Goal: Information Seeking & Learning: Learn about a topic

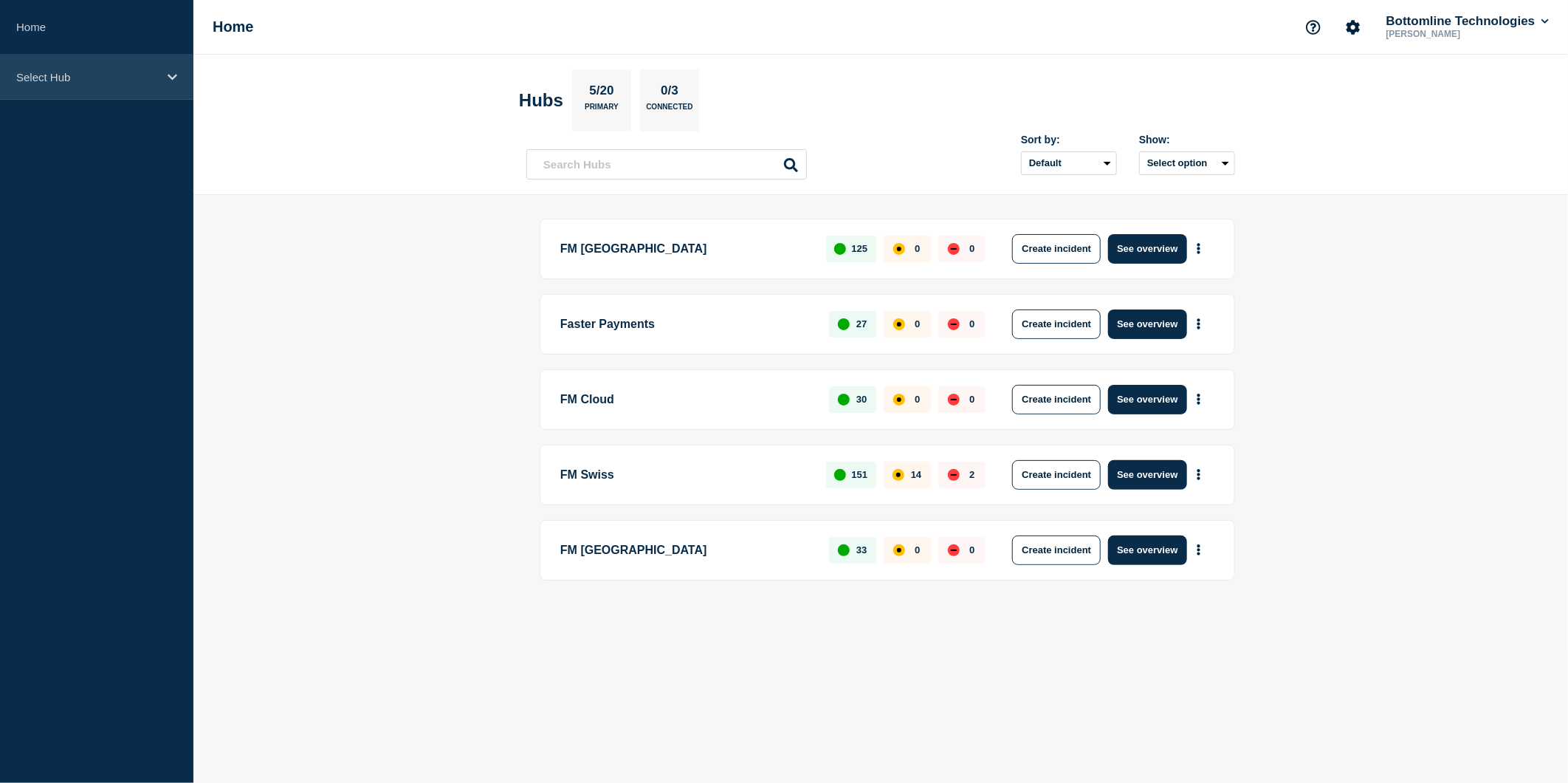
click at [161, 76] on div "Select Hub" at bounding box center [96, 77] width 194 height 45
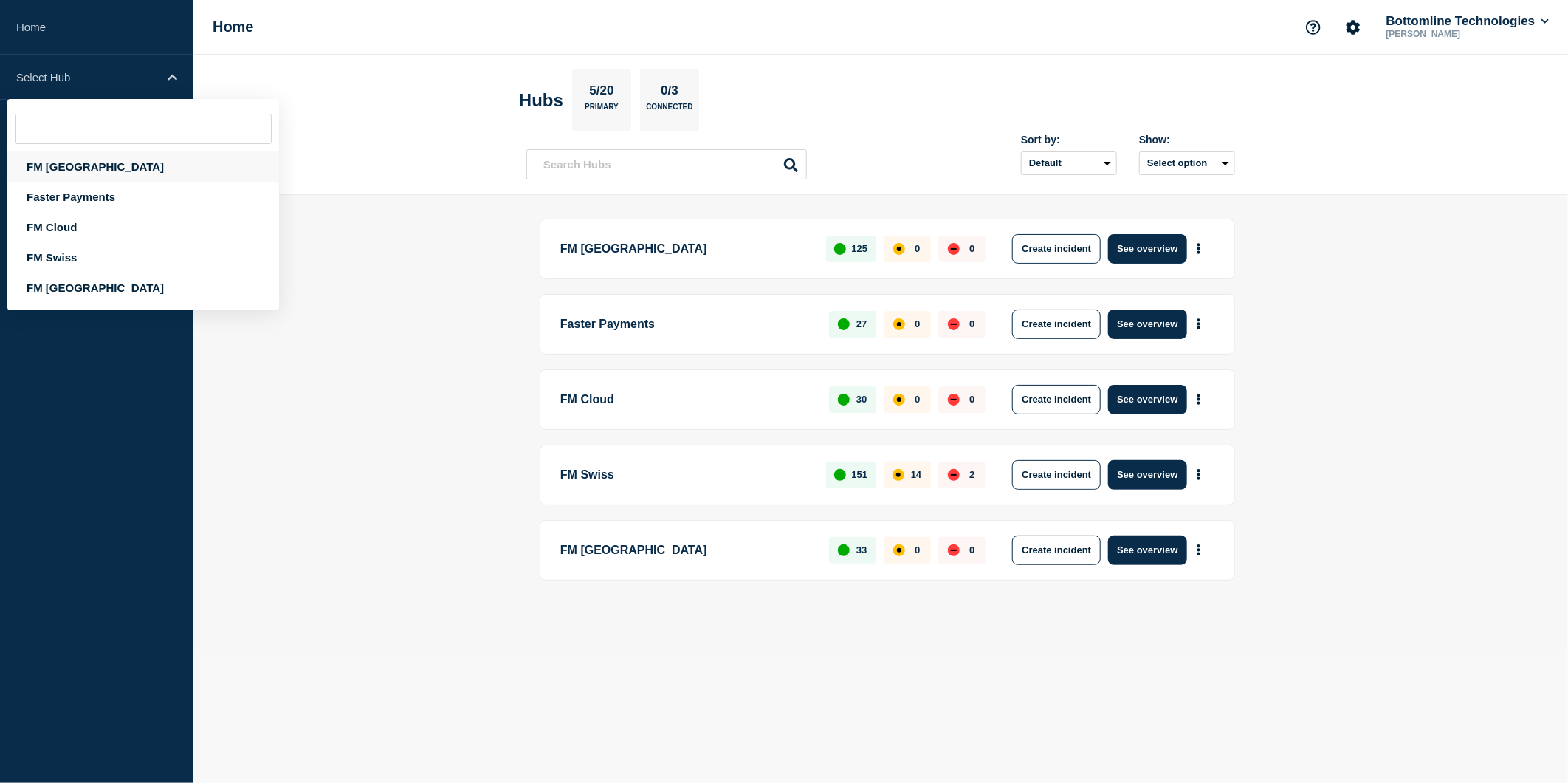
click at [71, 165] on div "FM [GEOGRAPHIC_DATA]" at bounding box center [142, 166] width 272 height 30
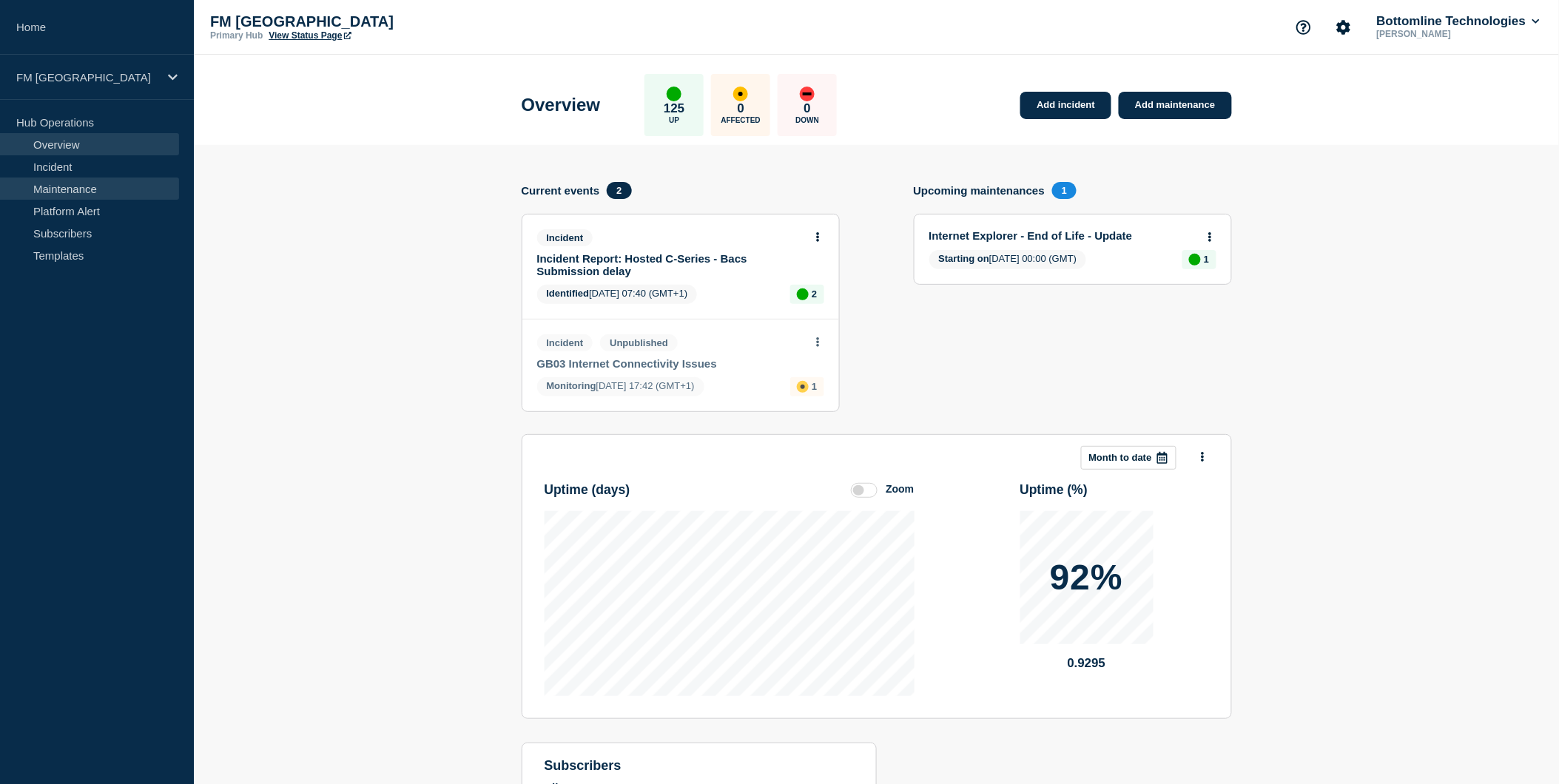
click at [86, 189] on link "Maintenance" at bounding box center [90, 188] width 179 height 22
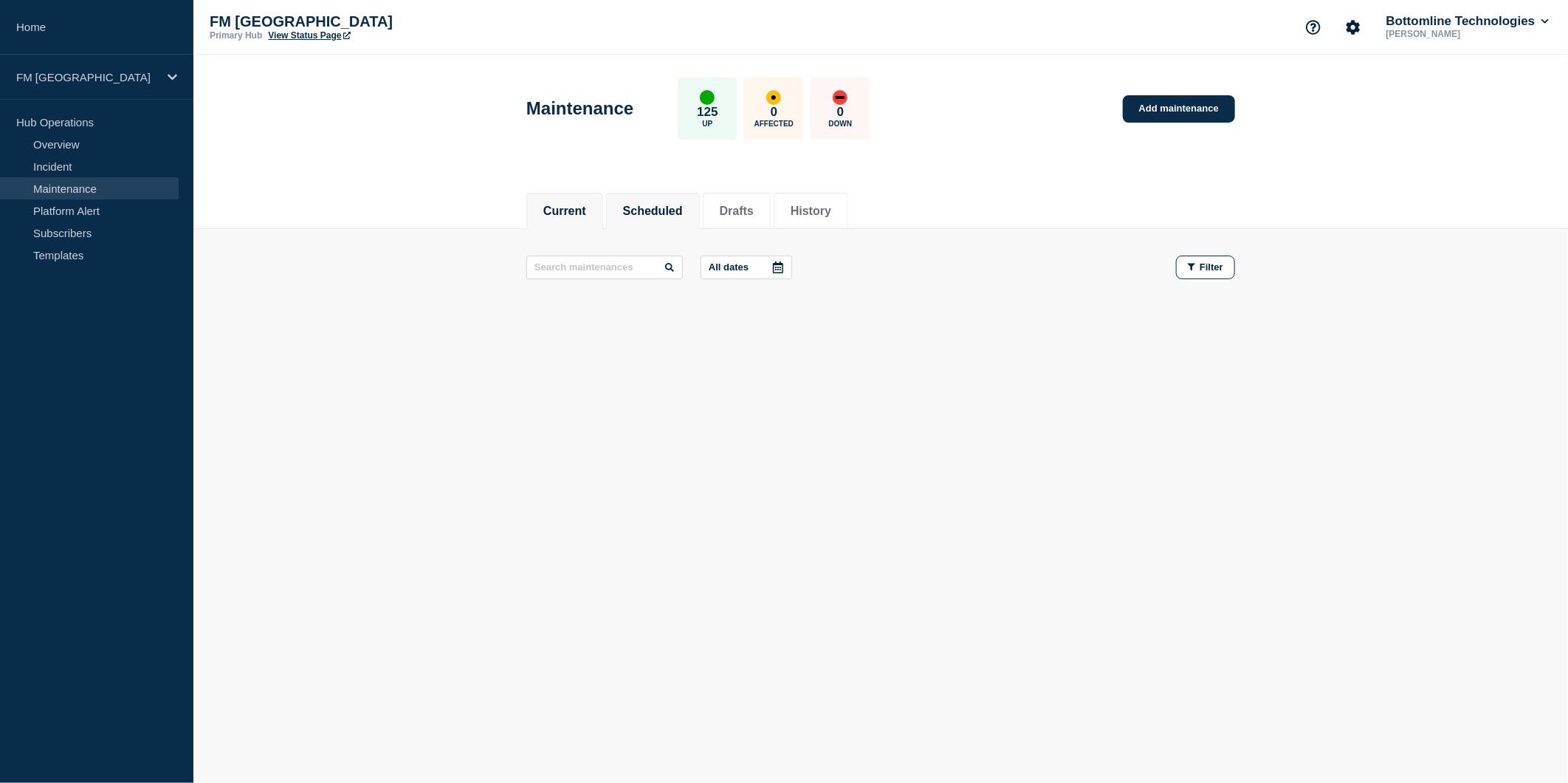
click at [645, 209] on button "Scheduled" at bounding box center [654, 211] width 60 height 13
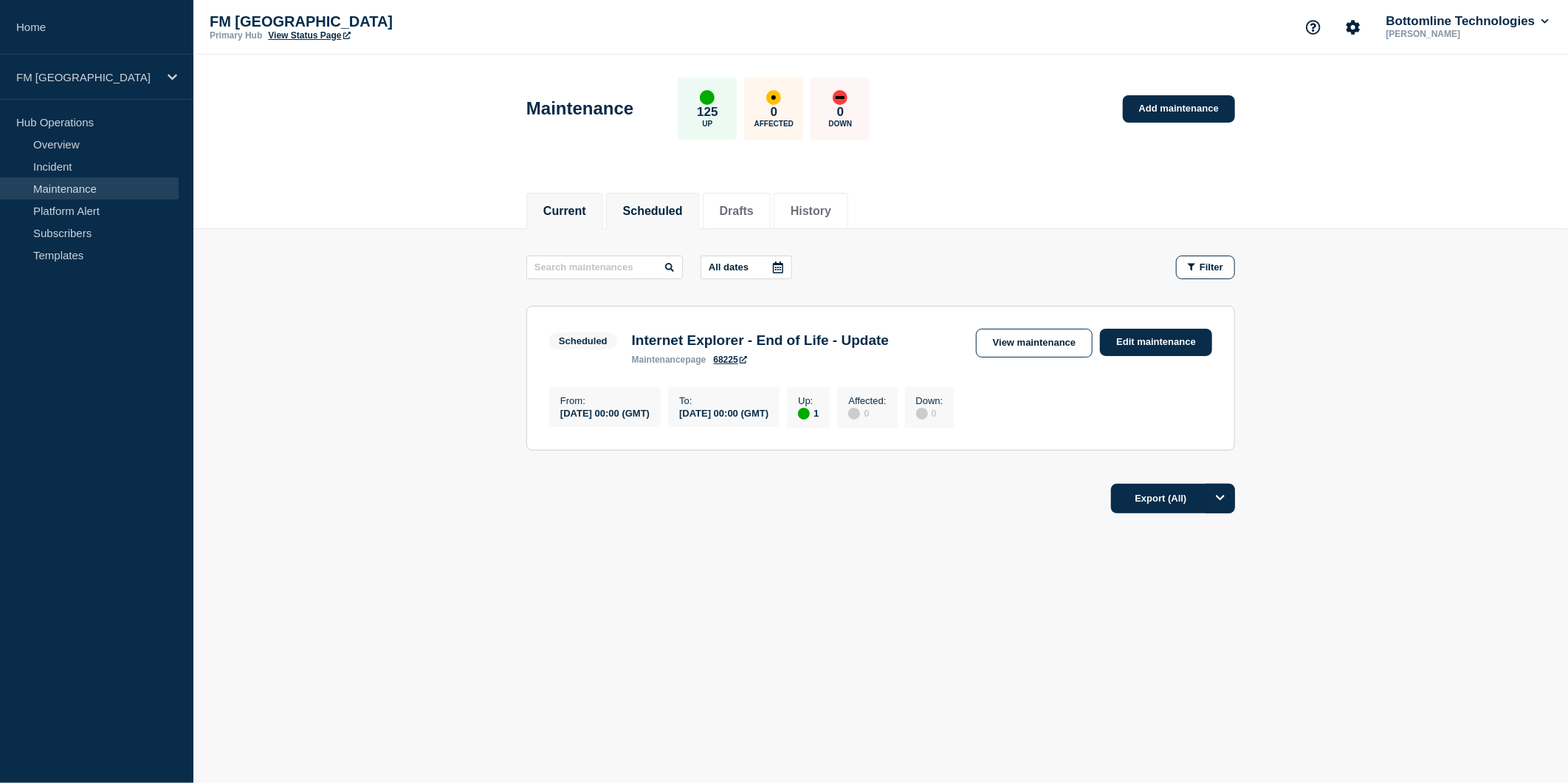
click at [577, 211] on button "Current" at bounding box center [564, 211] width 42 height 13
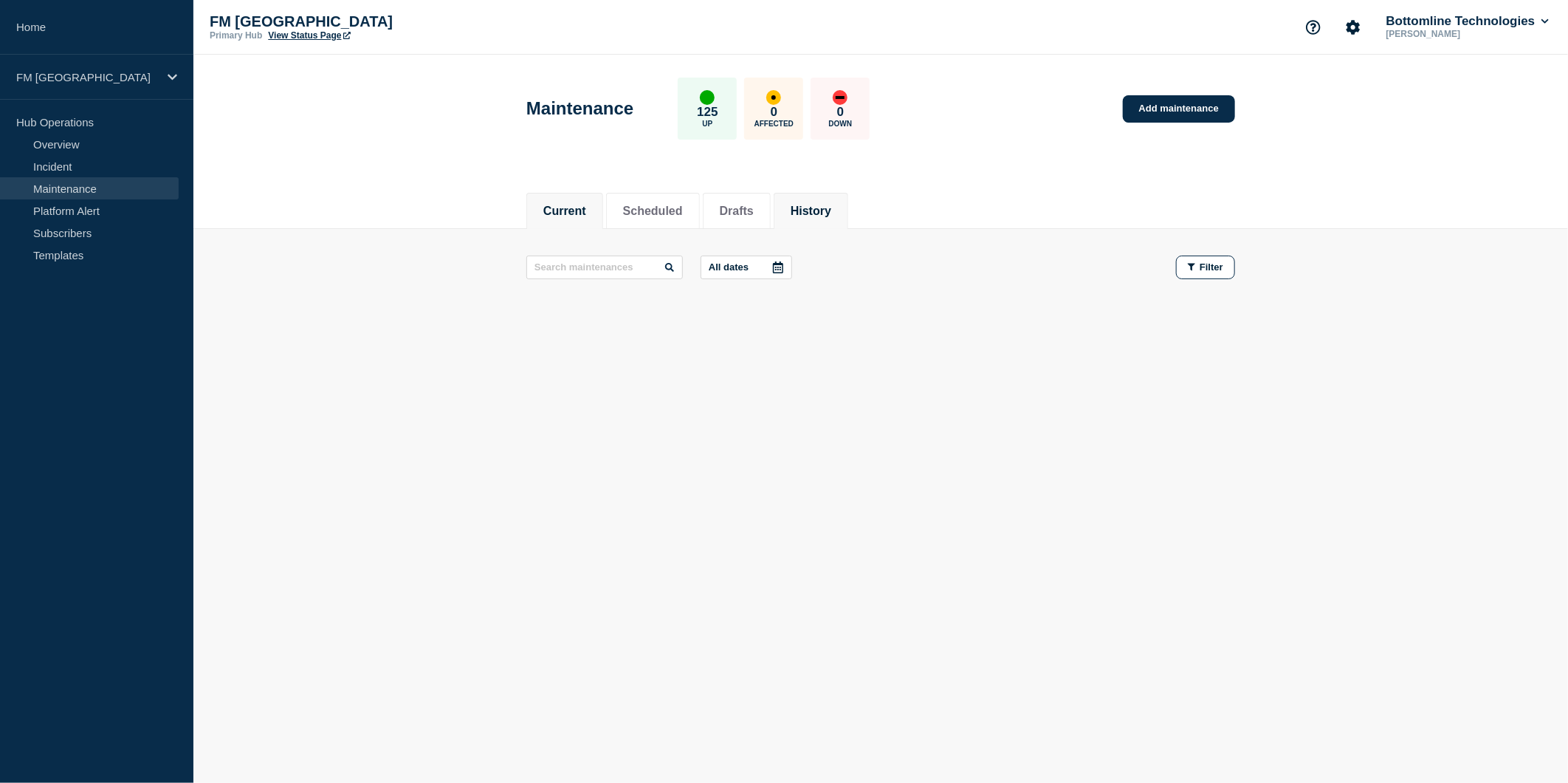
click at [822, 210] on button "History" at bounding box center [811, 211] width 41 height 13
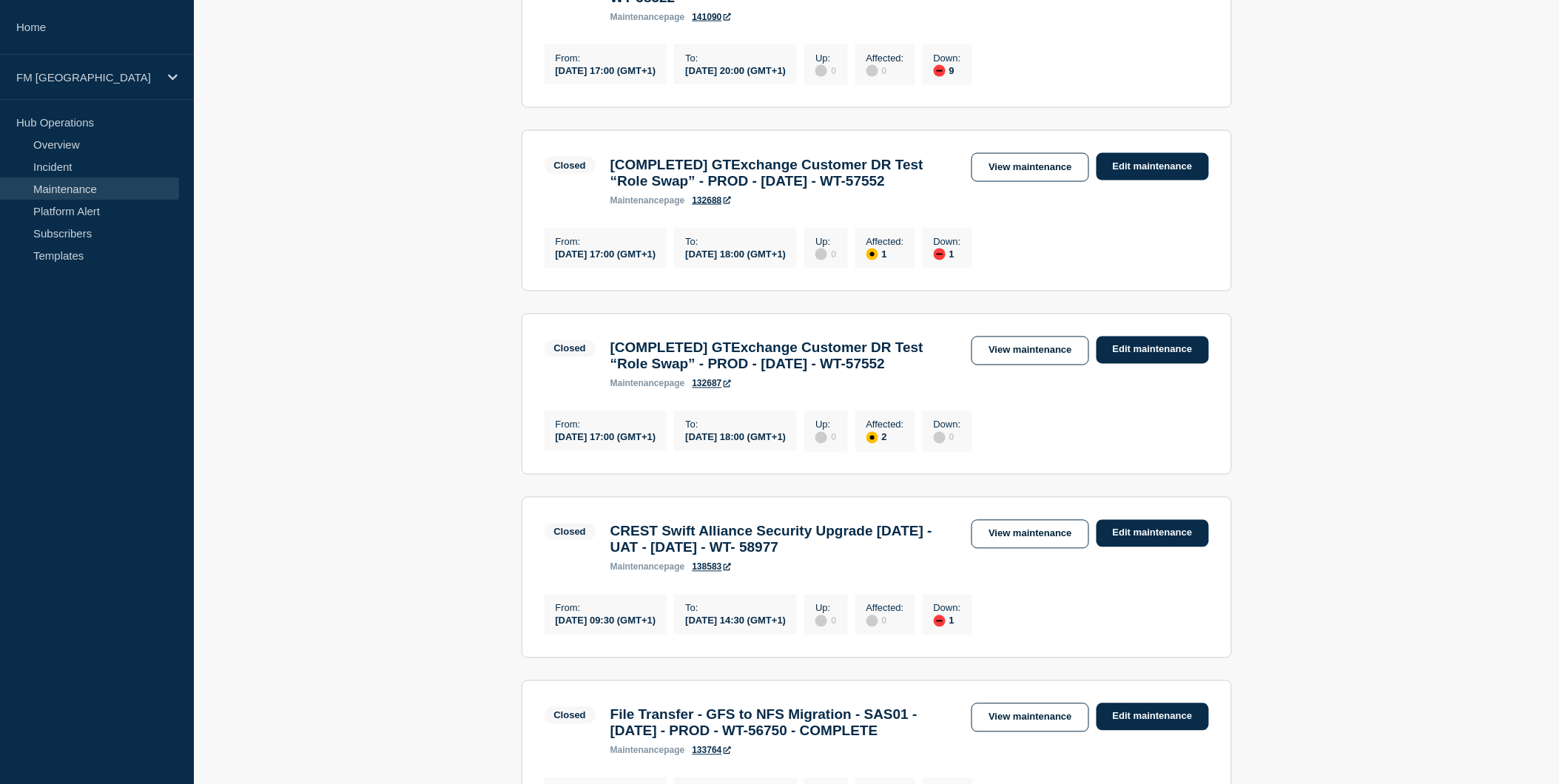
scroll to position [740, 0]
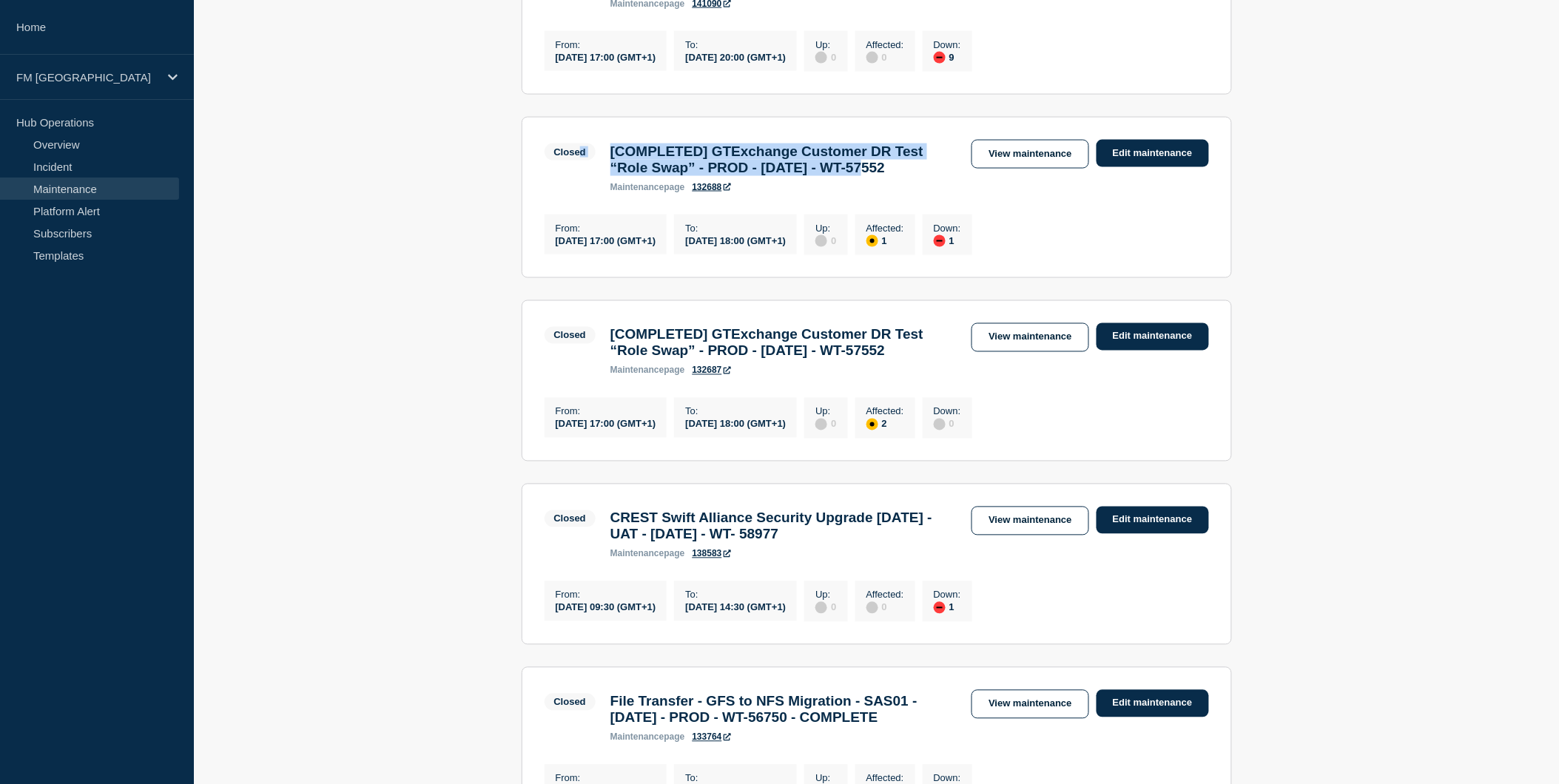
drag, startPoint x: 926, startPoint y: 221, endPoint x: 578, endPoint y: 221, distance: 348.0
click at [578, 192] on div "Closed [COMPLETED] GTExchange Customer DR Test “Role Swap” - PROD - [DATE] - WT…" at bounding box center [754, 166] width 420 height 52
click at [1043, 168] on link "View maintenance" at bounding box center [1030, 154] width 117 height 29
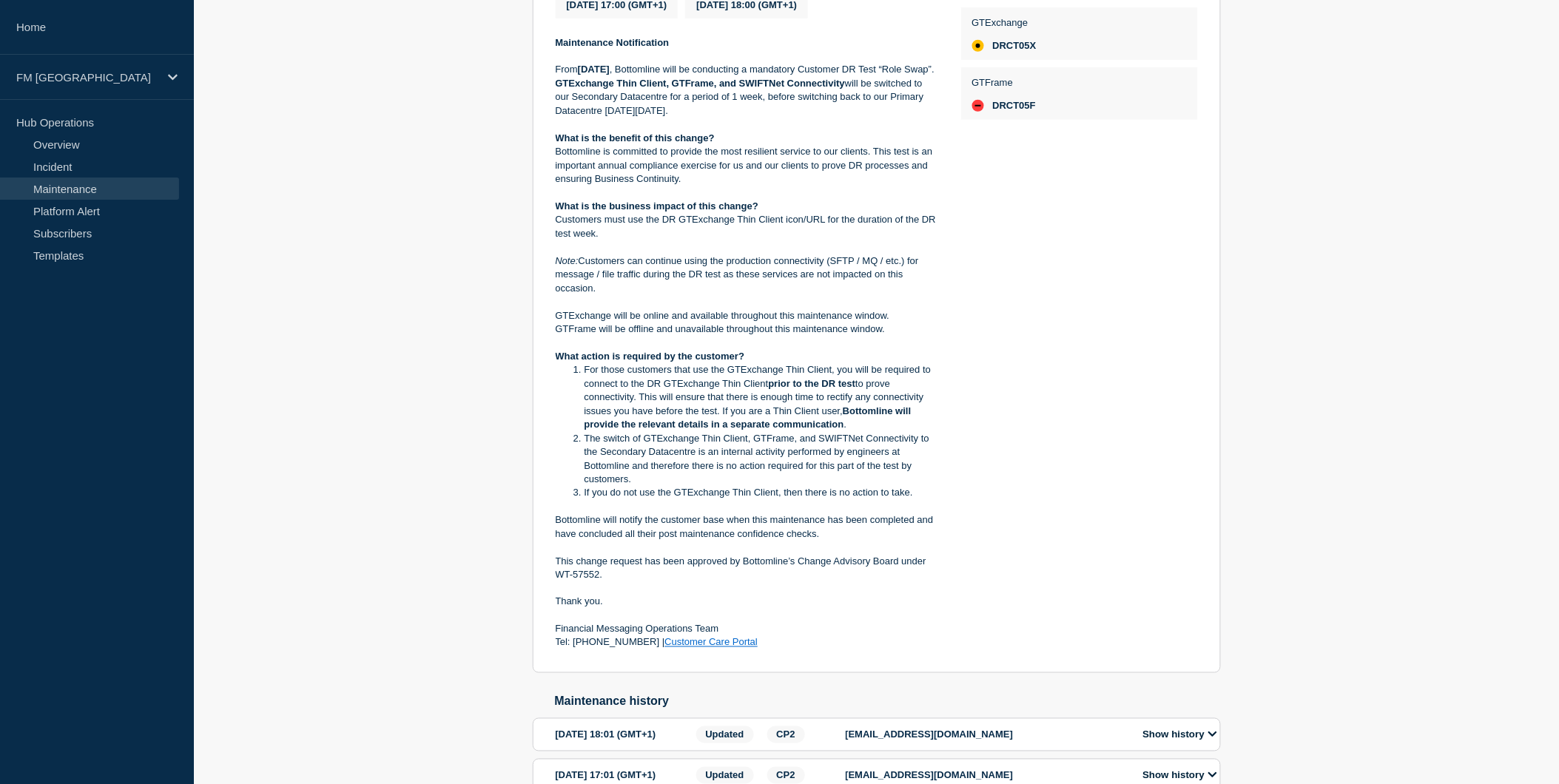
scroll to position [329, 0]
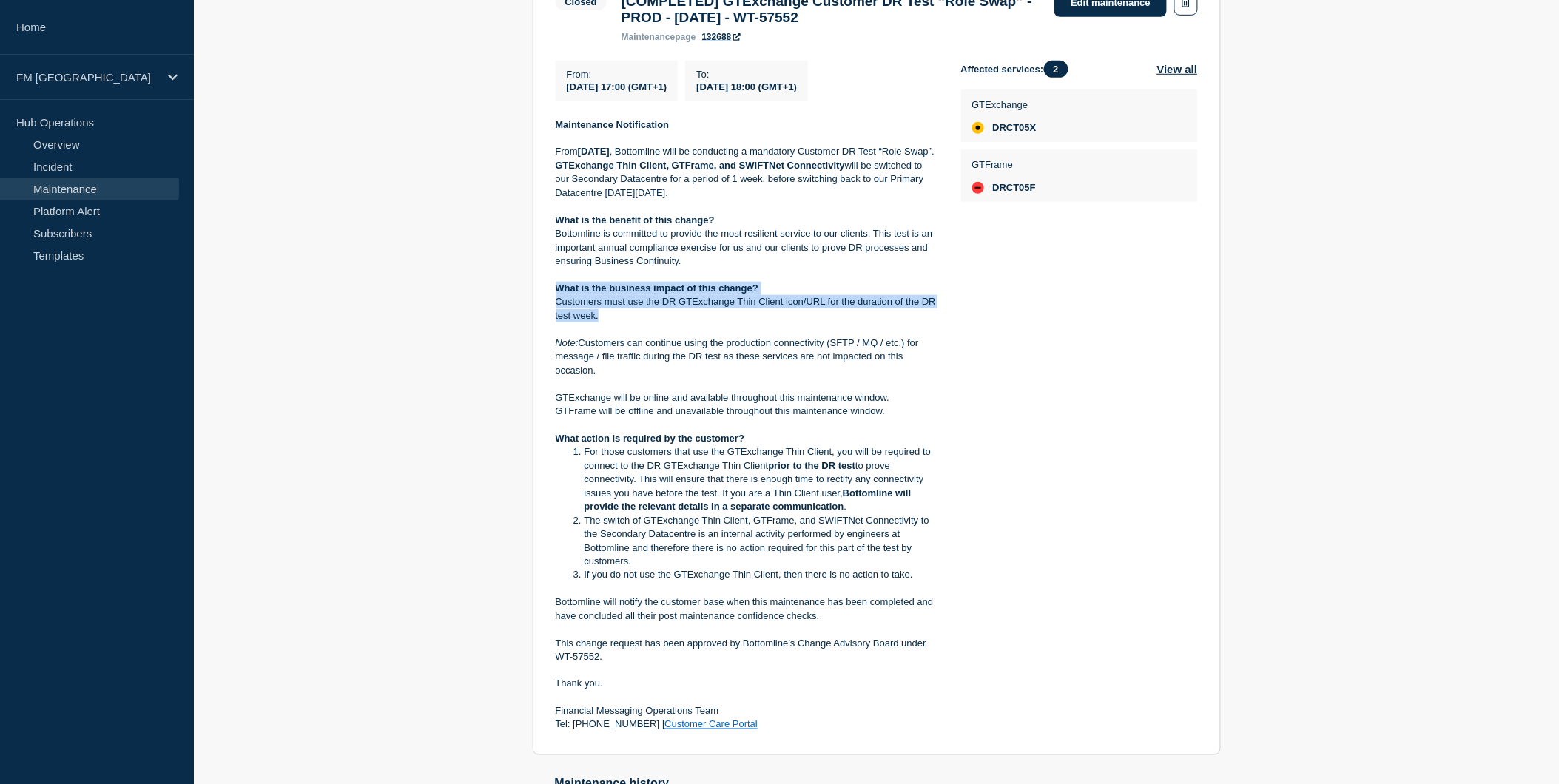
drag, startPoint x: 616, startPoint y: 333, endPoint x: 556, endPoint y: 315, distance: 62.6
click at [556, 315] on div "Maintenance Notification From [DATE] , Bottomline will be conducting a mandator…" at bounding box center [746, 425] width 382 height 614
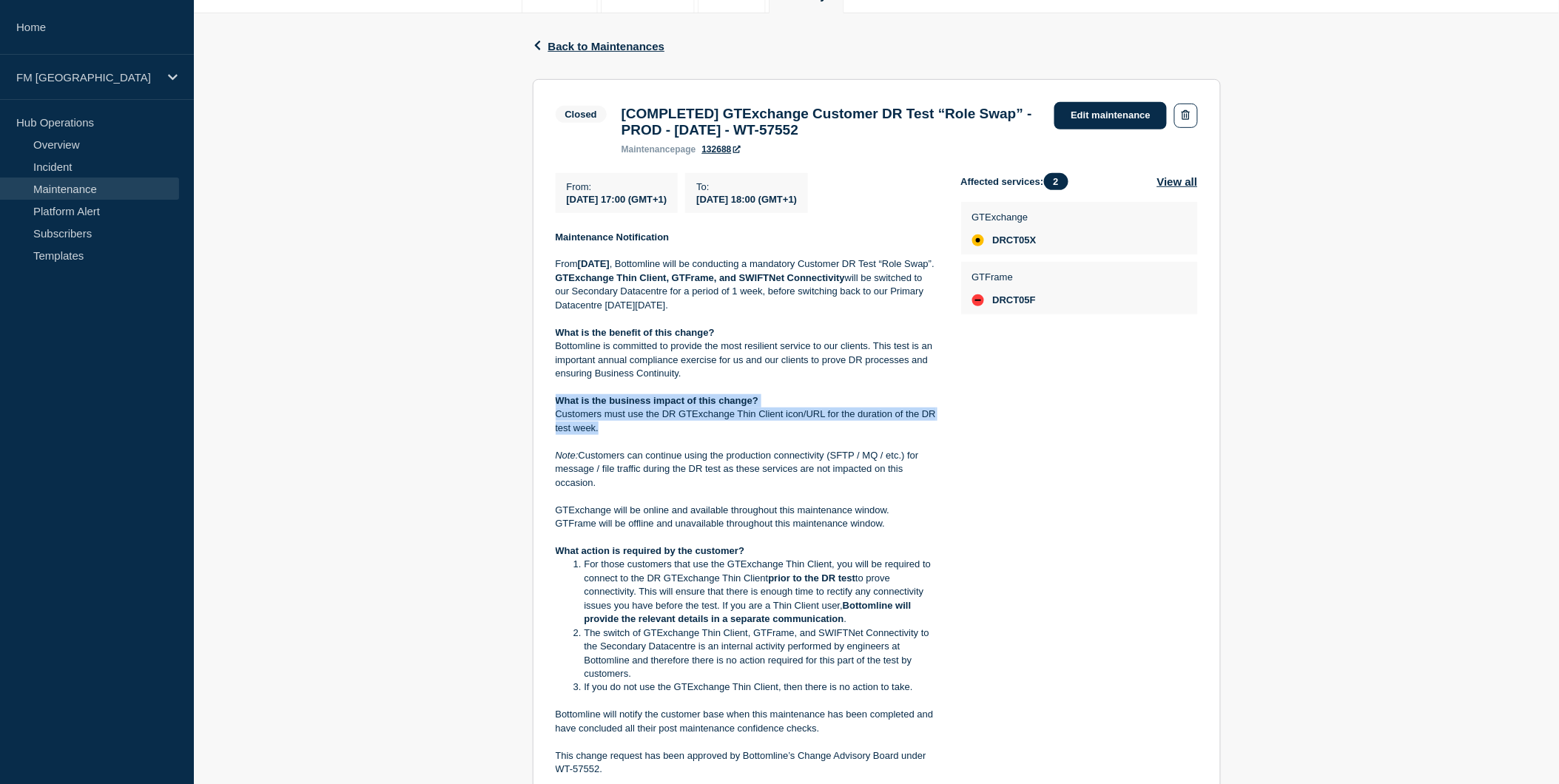
scroll to position [164, 0]
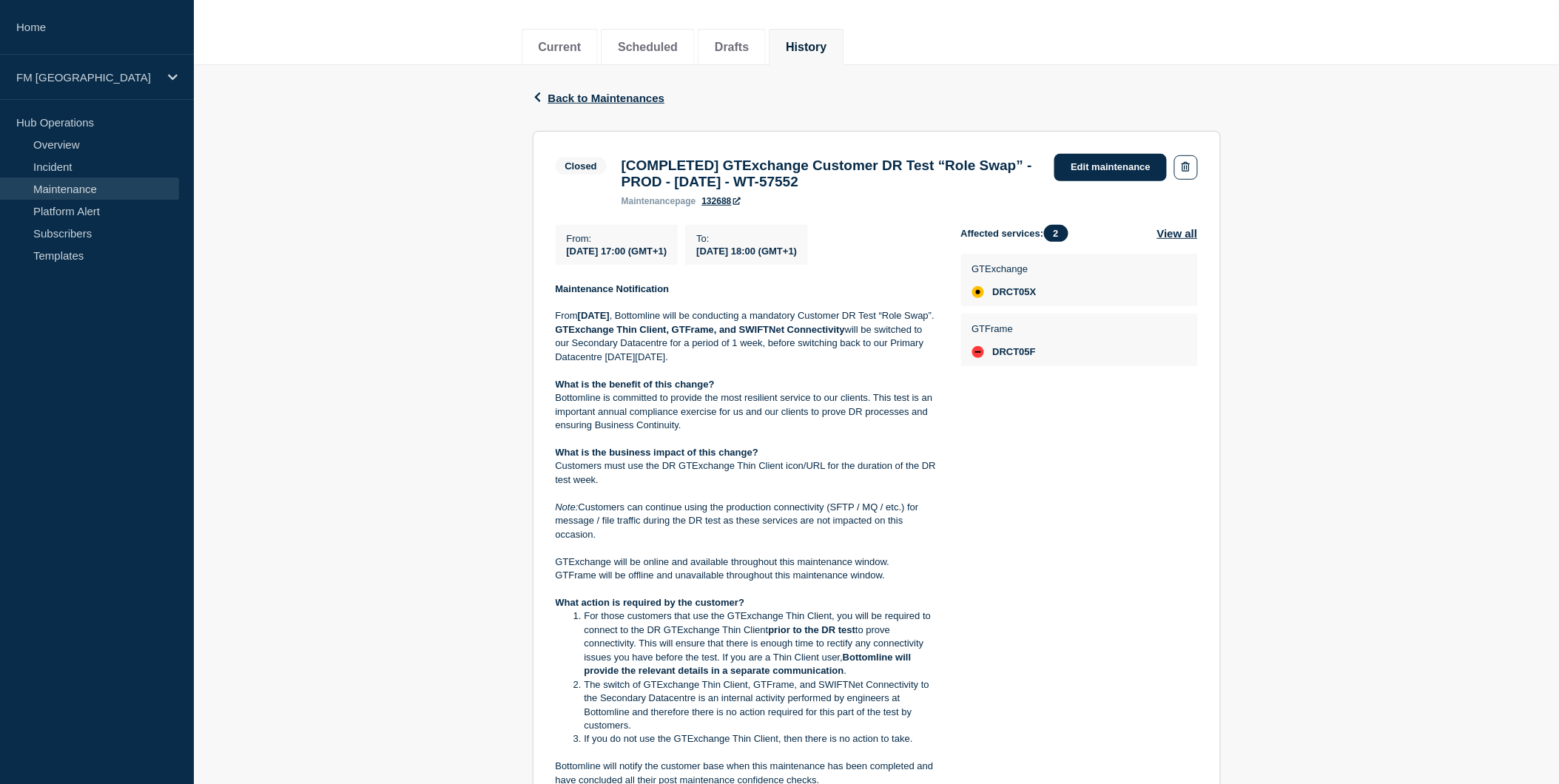
click at [908, 638] on li "For those customers that use the GTExchange Thin Client, you will be required t…" at bounding box center [753, 643] width 368 height 68
click at [1345, 371] on div "Back Back to Maintenances Closed [COMPLETED] GTExchange Customer DR Test “Role …" at bounding box center [877, 636] width 1365 height 1143
click at [1308, 411] on div "Back Back to Maintenances Closed [COMPLETED] GTExchange Customer DR Test “Role …" at bounding box center [877, 636] width 1365 height 1143
click at [540, 98] on icon "button" at bounding box center [537, 97] width 12 height 10
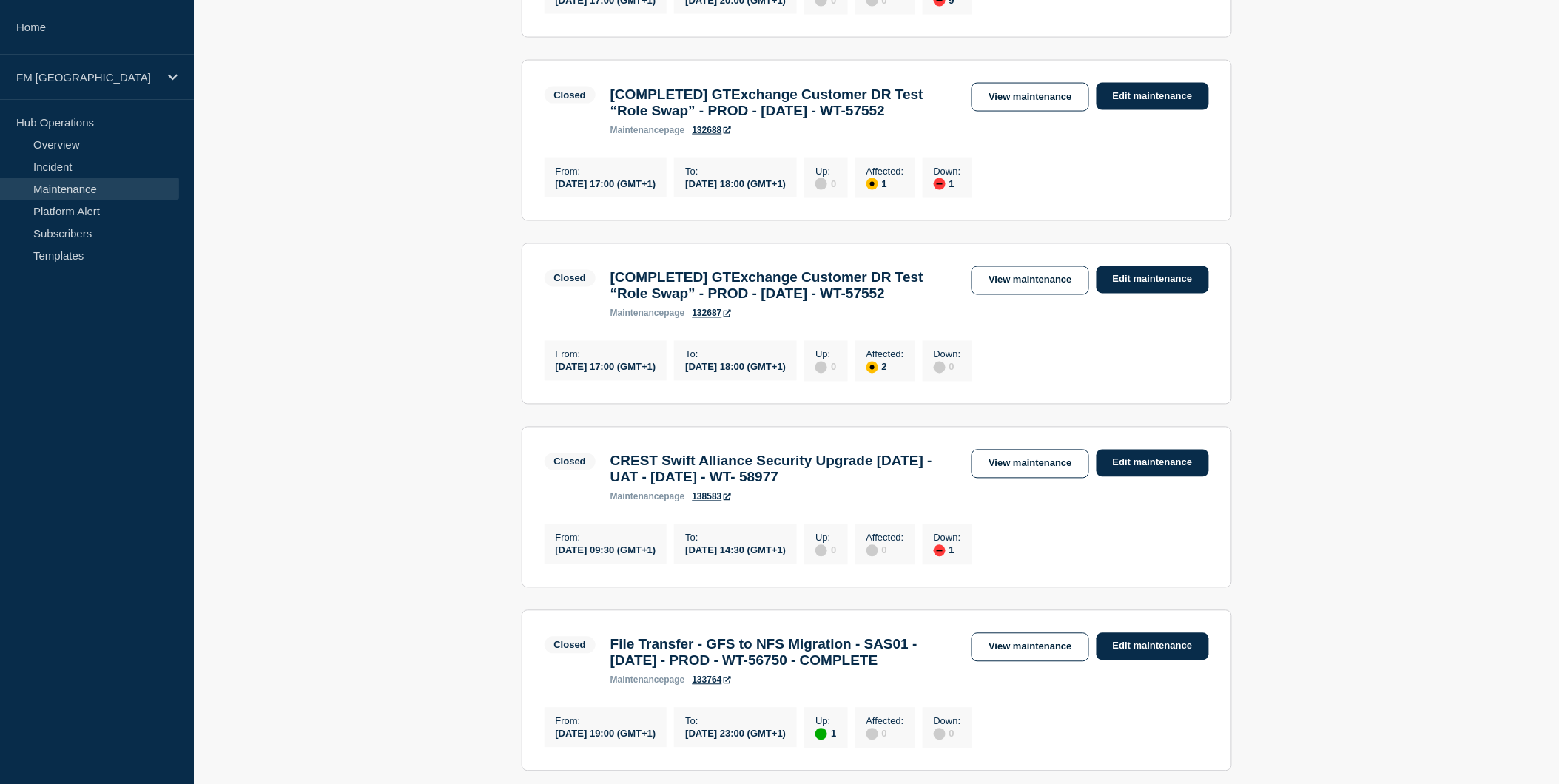
scroll to position [822, 0]
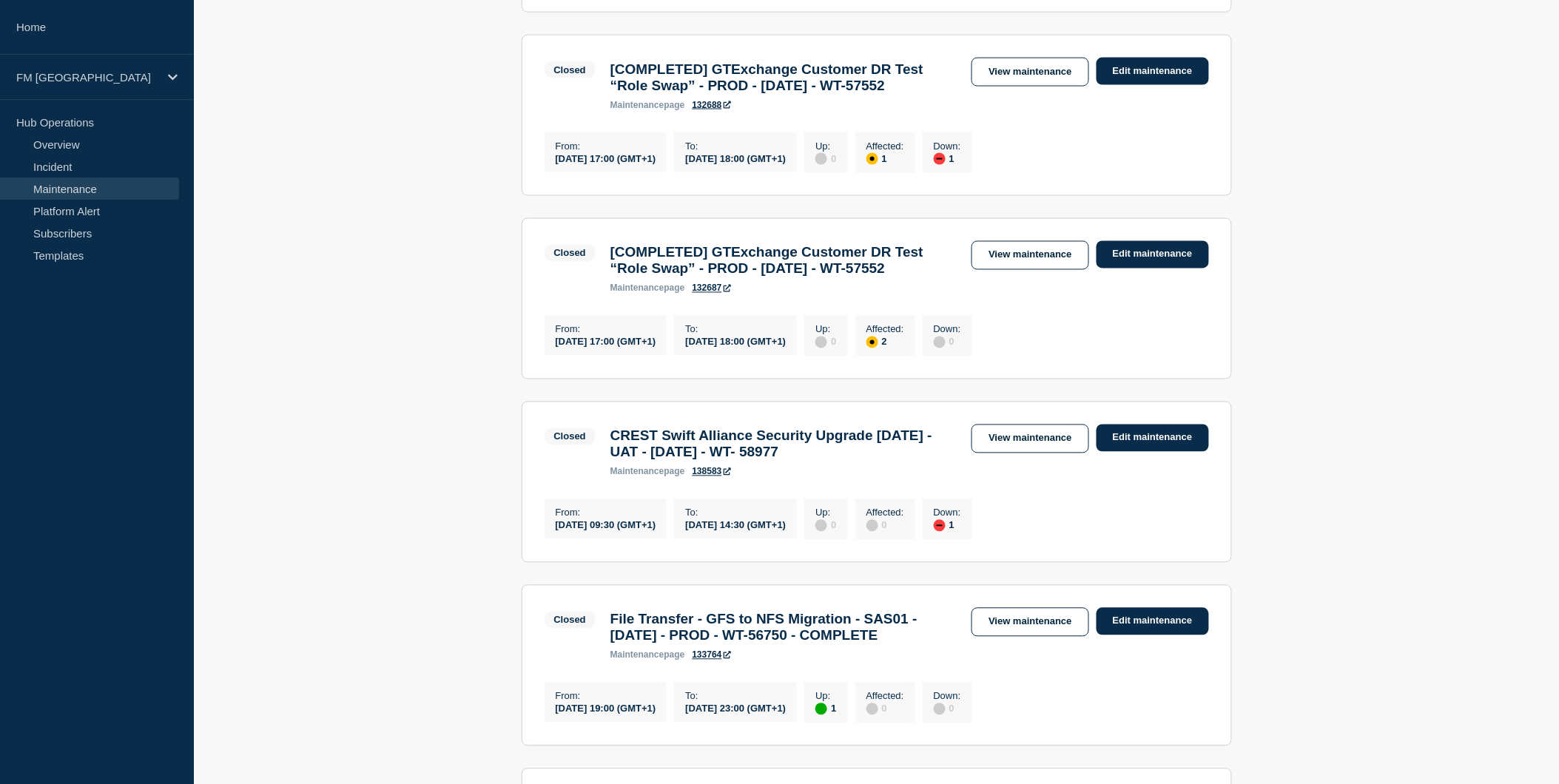
click at [661, 277] on h3 "[COMPLETED] GTExchange Customer DR Test “Role Swap” - PROD - [DATE] - WT-57552" at bounding box center [784, 260] width 347 height 33
click at [1010, 270] on link "View maintenance" at bounding box center [1030, 255] width 117 height 29
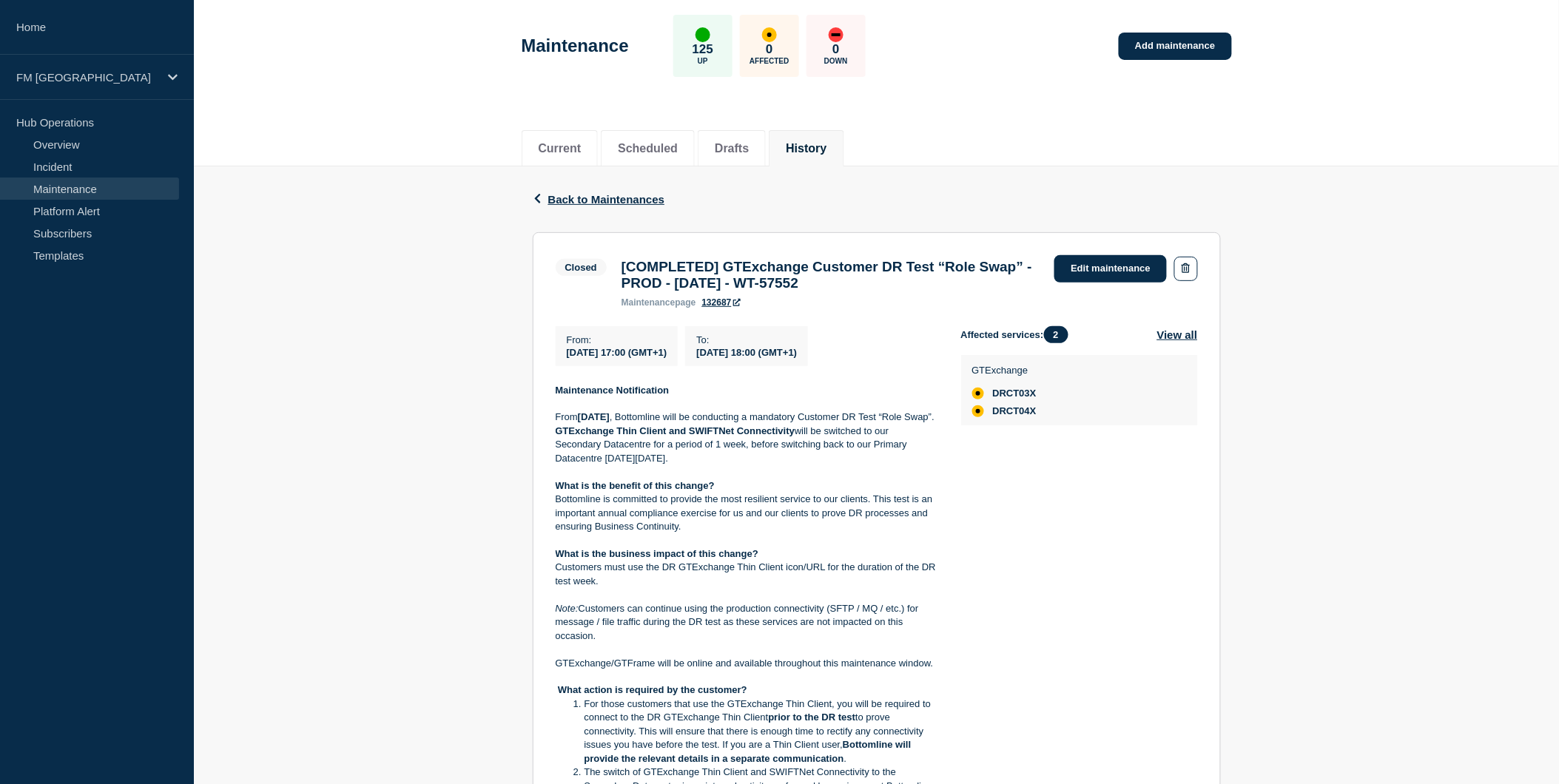
scroll to position [246, 0]
